Goal: Information Seeking & Learning: Learn about a topic

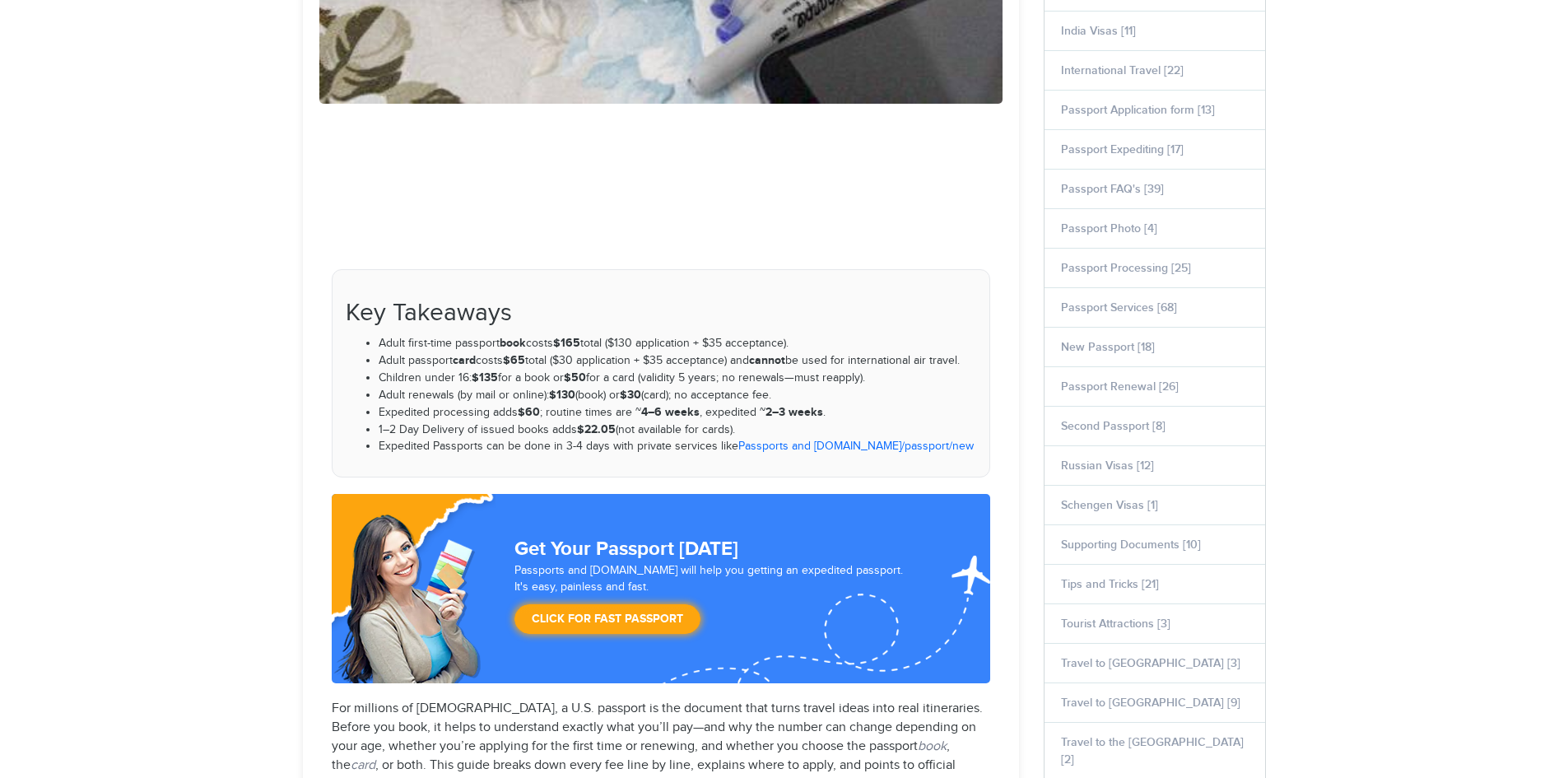
select select "**********"
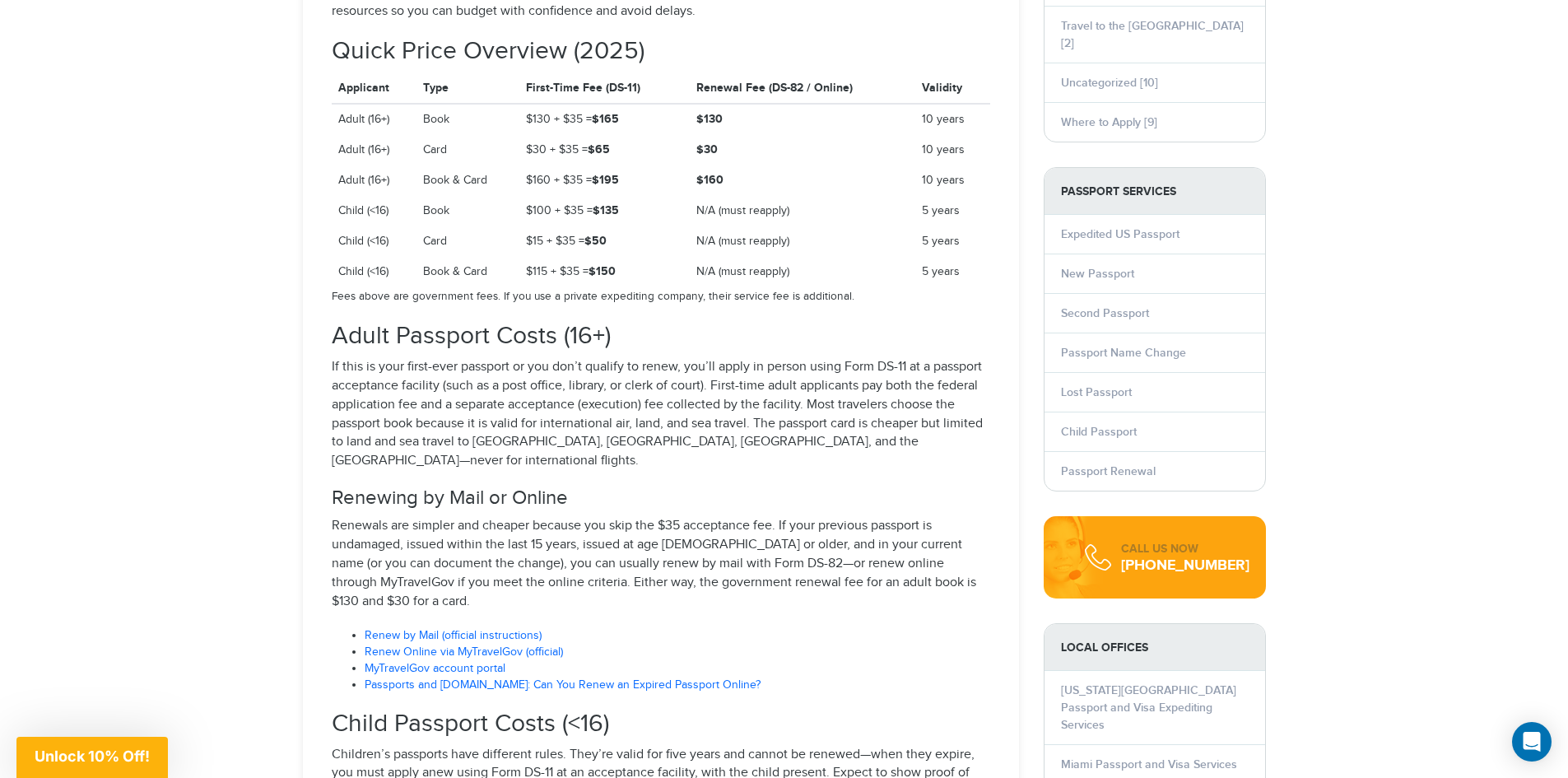
scroll to position [1482, 0]
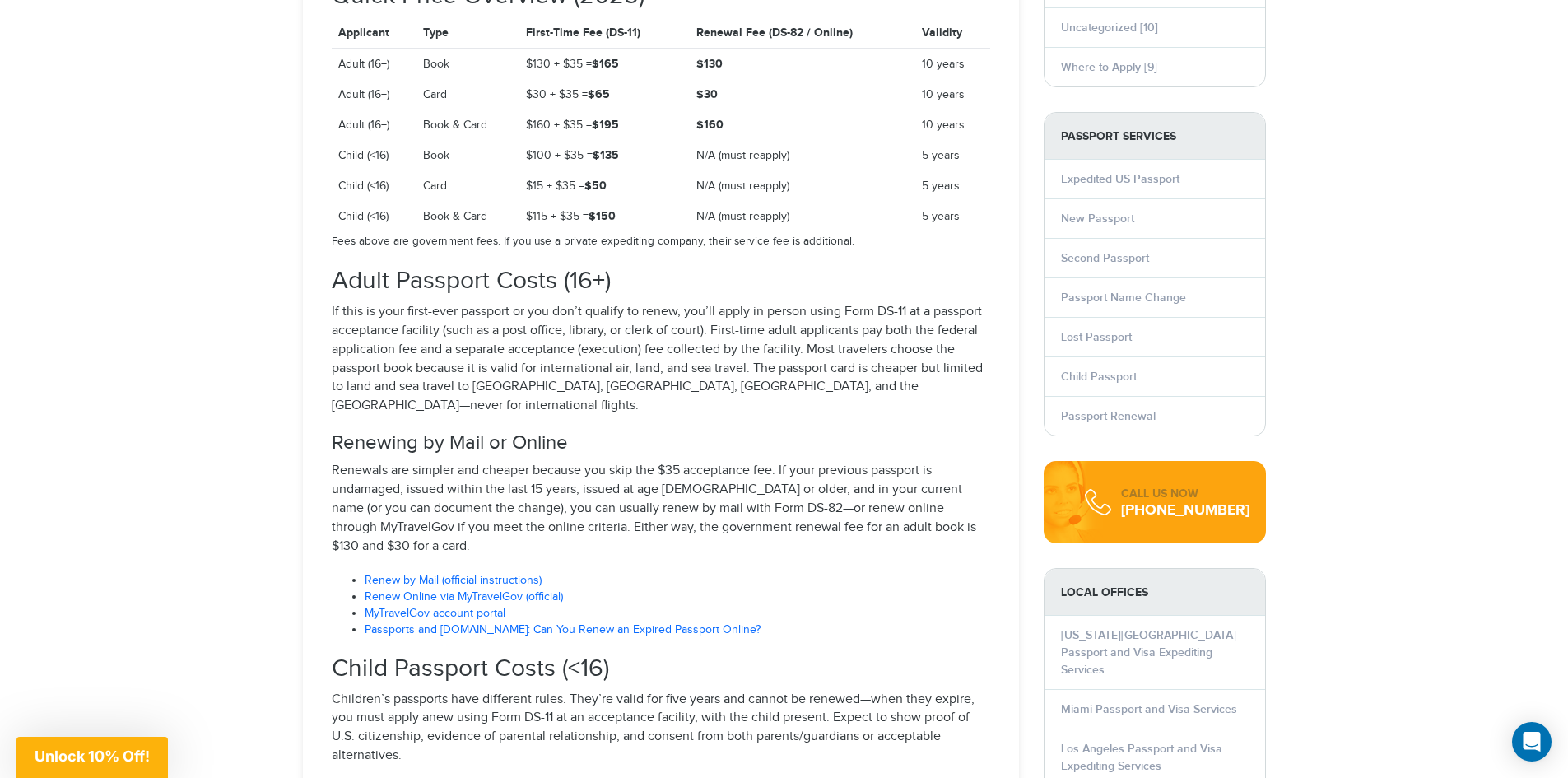
click at [459, 591] on link "Renew Online via MyTravelGov (official)" at bounding box center [464, 597] width 199 height 13
click at [440, 607] on link "MyTravelGov account portal" at bounding box center [434, 613] width 141 height 13
click at [520, 624] on link "Passports and [DOMAIN_NAME]: Can You Renew an Expired Passport Online?" at bounding box center [562, 630] width 396 height 13
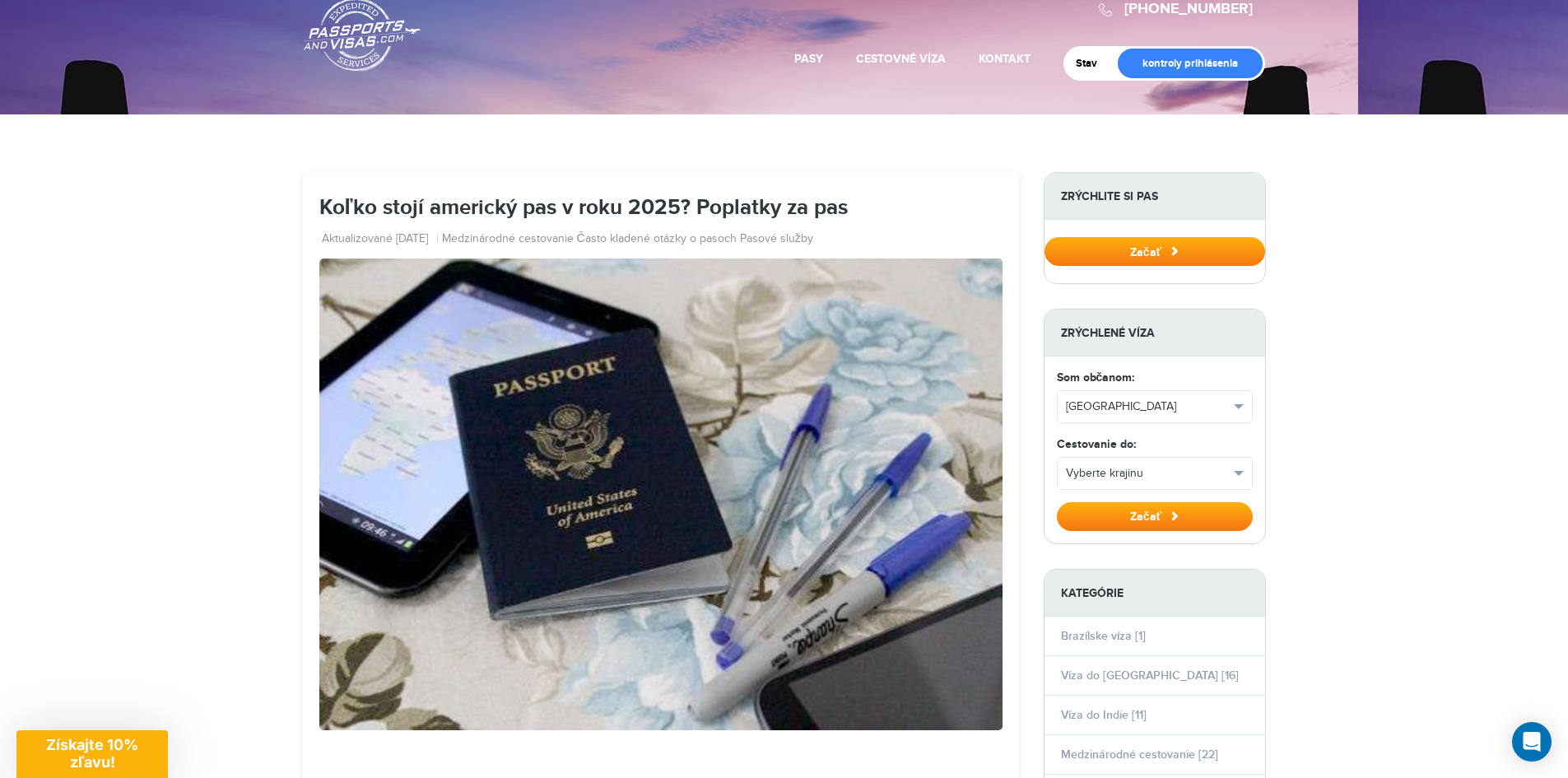
scroll to position [0, 0]
